Goal: Information Seeking & Learning: Learn about a topic

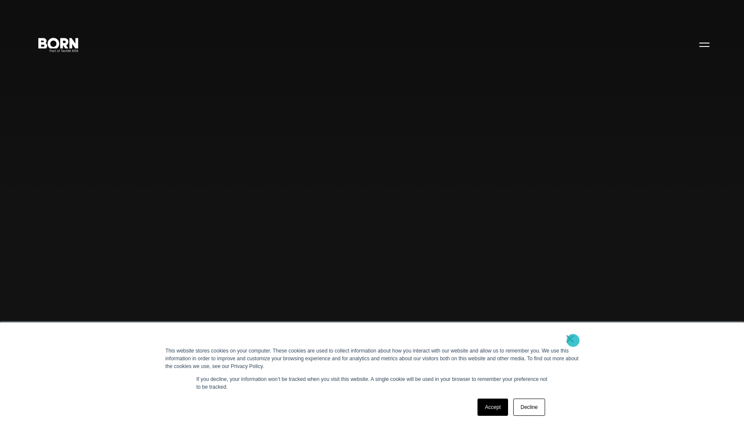
click at [572, 340] on link "×" at bounding box center [570, 339] width 10 height 8
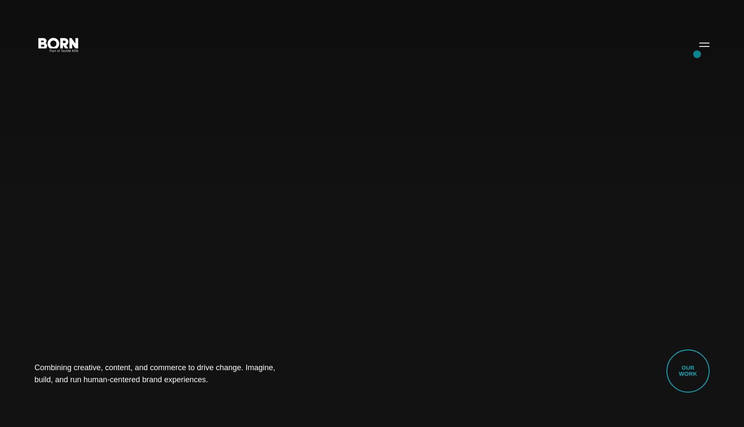
click at [699, 45] on button "Primary Menu" at bounding box center [704, 44] width 21 height 18
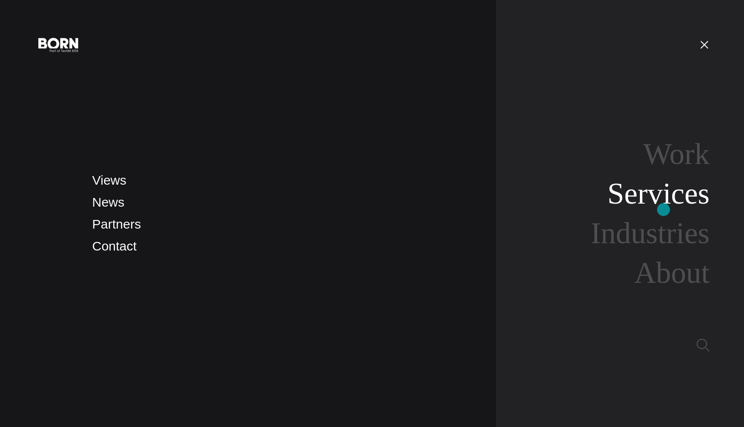
click at [662, 202] on link "Services" at bounding box center [658, 193] width 102 height 33
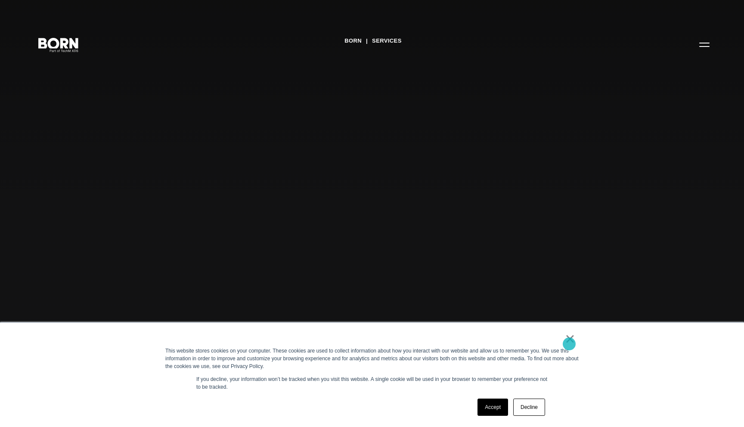
click at [569, 343] on link "×" at bounding box center [570, 339] width 10 height 8
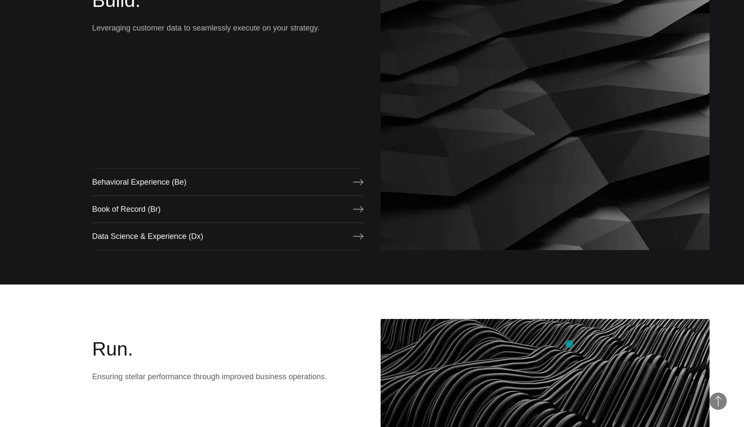
scroll to position [842, 0]
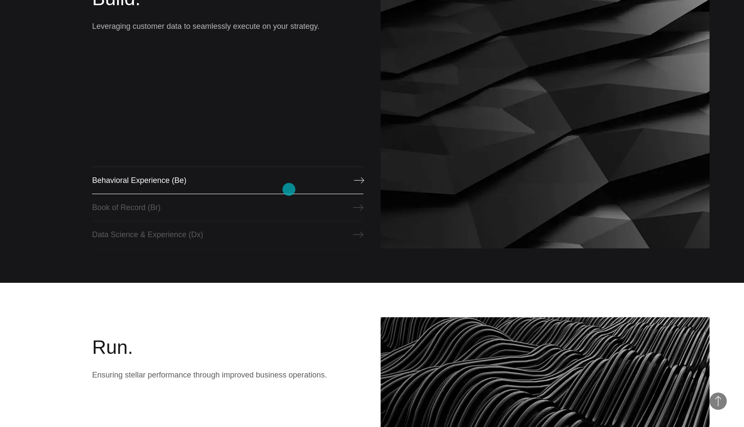
click at [289, 189] on link "Behavioral Experience (Be)" at bounding box center [227, 181] width 271 height 28
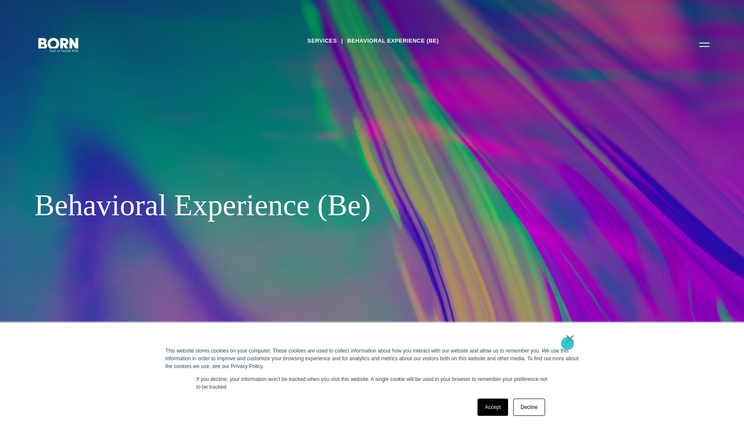
click at [569, 343] on link "×" at bounding box center [570, 339] width 10 height 8
